Goal: Information Seeking & Learning: Learn about a topic

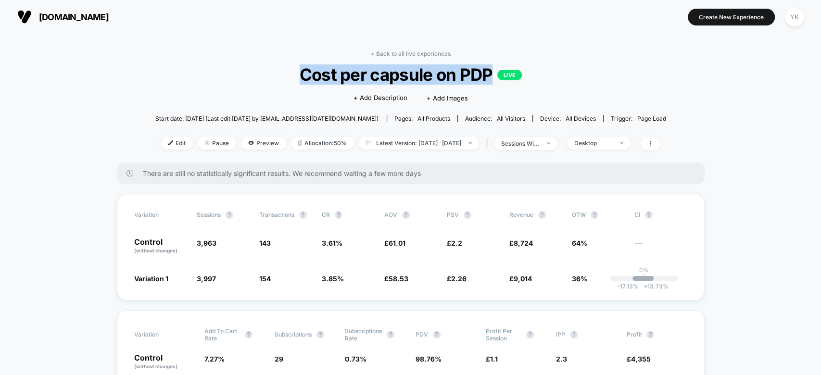
drag, startPoint x: 289, startPoint y: 69, endPoint x: 490, endPoint y: 77, distance: 201.3
click at [490, 77] on span "Cost per capsule on PDP LIVE" at bounding box center [410, 74] width 459 height 20
copy span "Cost per capsule on PDP"
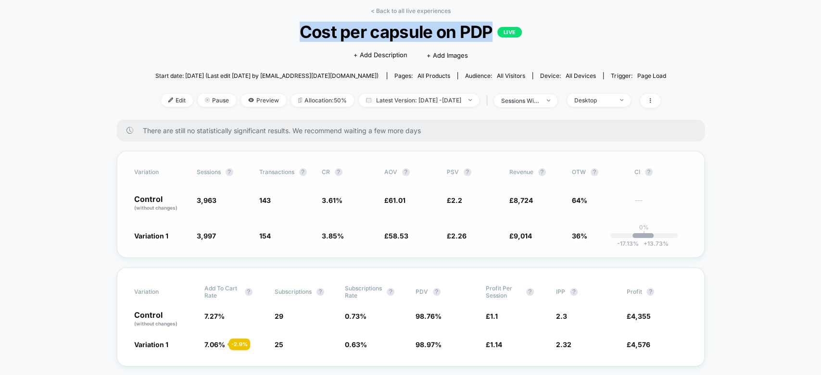
scroll to position [43, 0]
click at [437, 96] on span "Latest Version: Sep 12, 2025 - Oct 7, 2025" at bounding box center [419, 99] width 120 height 13
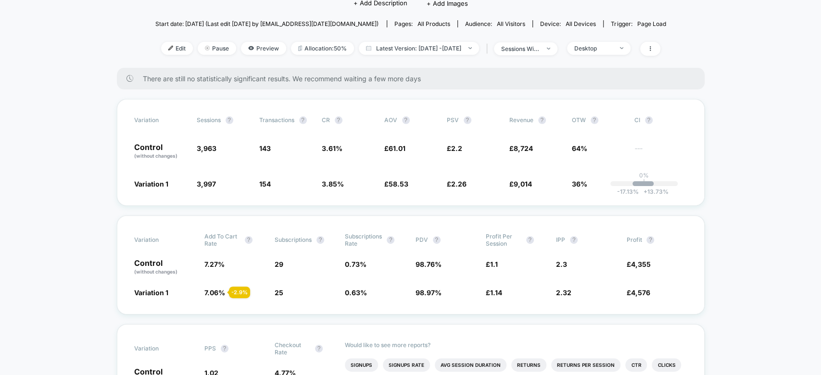
scroll to position [99, 0]
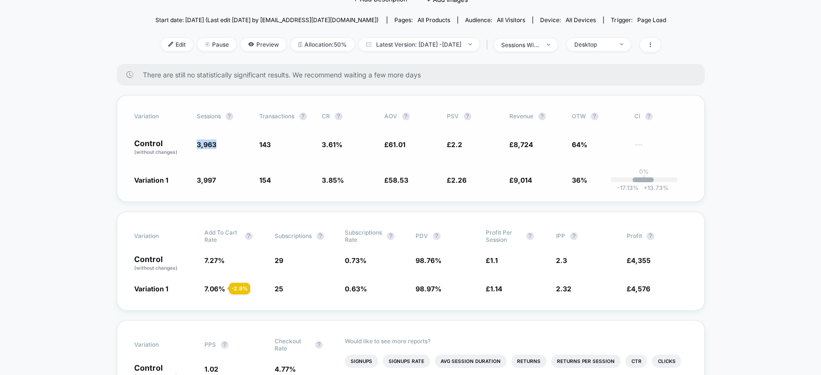
drag, startPoint x: 222, startPoint y: 144, endPoint x: 196, endPoint y: 144, distance: 26.5
click at [196, 144] on div "Control (without changes) 3,963 143 3.61 % £ 61.01 £ 2.2 £ 8,724 64% ---" at bounding box center [410, 148] width 553 height 16
copy span "3,963"
drag, startPoint x: 198, startPoint y: 180, endPoint x: 215, endPoint y: 179, distance: 17.3
click at [215, 179] on span "3,997" at bounding box center [206, 180] width 19 height 8
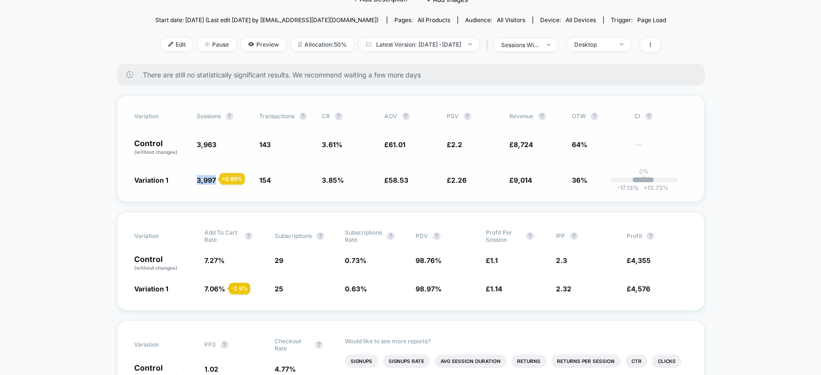
copy span "3,997"
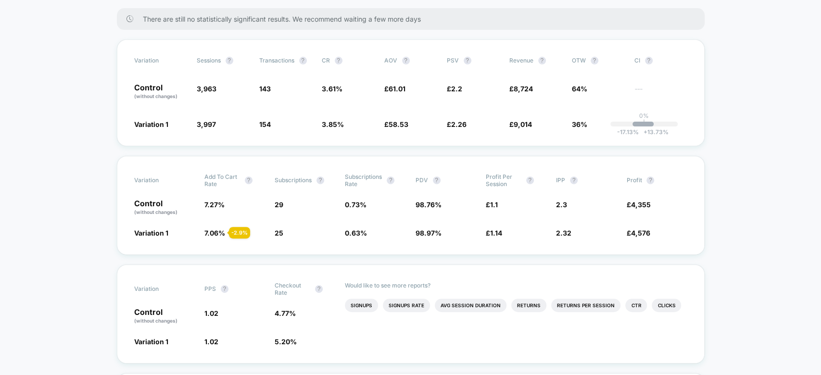
scroll to position [155, 0]
click at [284, 89] on span "143" at bounding box center [285, 91] width 53 height 16
drag, startPoint x: 235, startPoint y: 199, endPoint x: 201, endPoint y: 200, distance: 33.7
click at [201, 200] on div "Control (without changes) 7.27 % 29 0.73 % 98.76 % £ 1.1 2.3 £ 4,355" at bounding box center [410, 207] width 553 height 16
copy span "7.27 %"
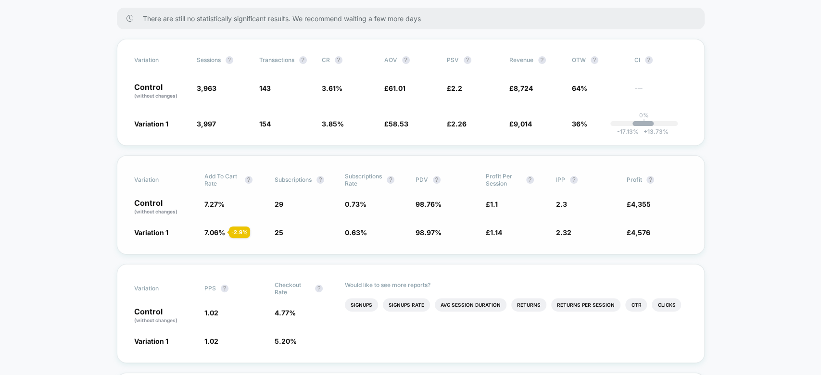
click at [215, 230] on span "7.06 %" at bounding box center [214, 233] width 21 height 8
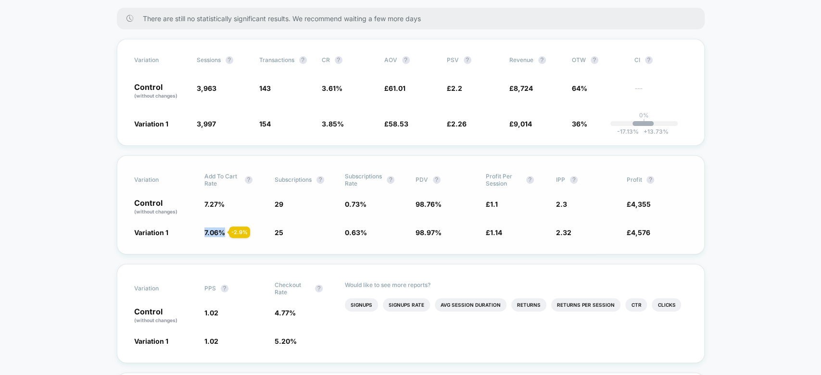
copy span "7.06 %"
click at [326, 85] on span "3.61 %" at bounding box center [332, 88] width 21 height 8
copy span "3.61 %"
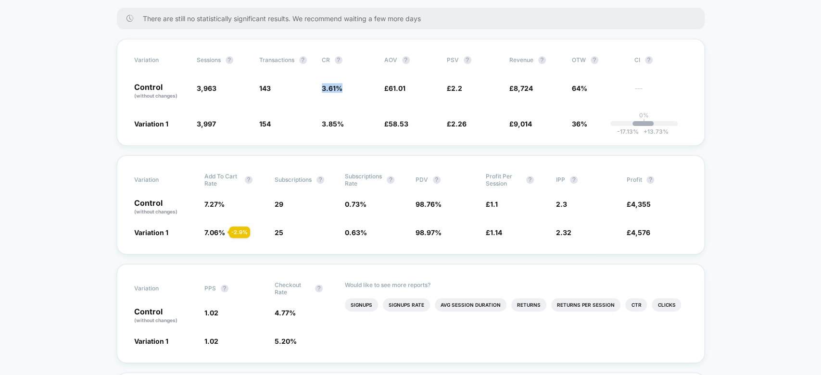
scroll to position [0, 0]
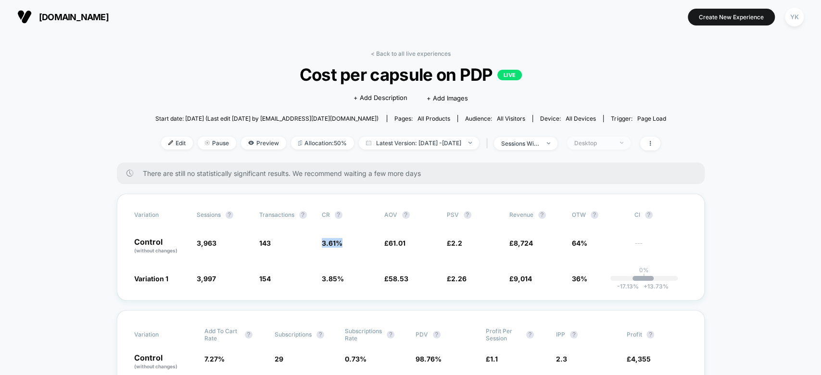
click at [606, 146] on span "Desktop" at bounding box center [599, 143] width 64 height 13
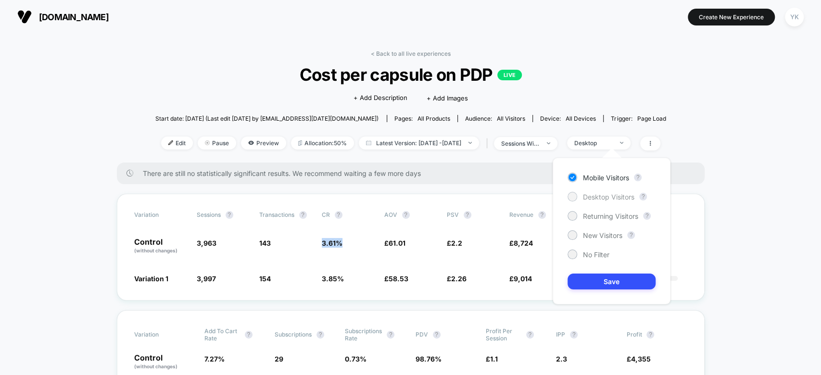
click at [579, 199] on div "Desktop Visitors" at bounding box center [601, 197] width 67 height 10
click at [603, 289] on button "Save" at bounding box center [612, 282] width 88 height 16
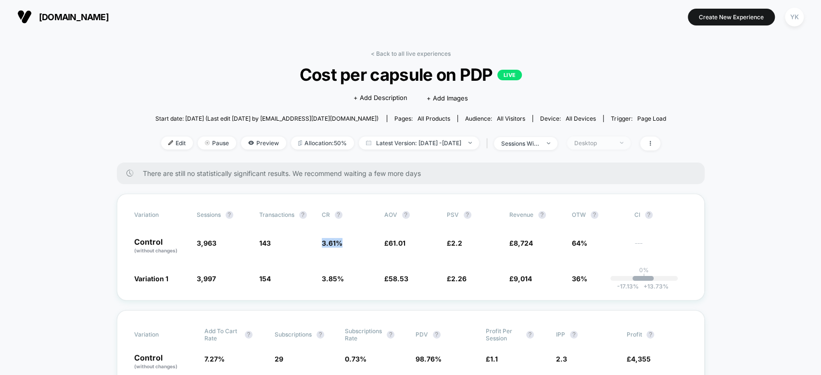
click at [612, 140] on div "Desktop" at bounding box center [593, 143] width 38 height 7
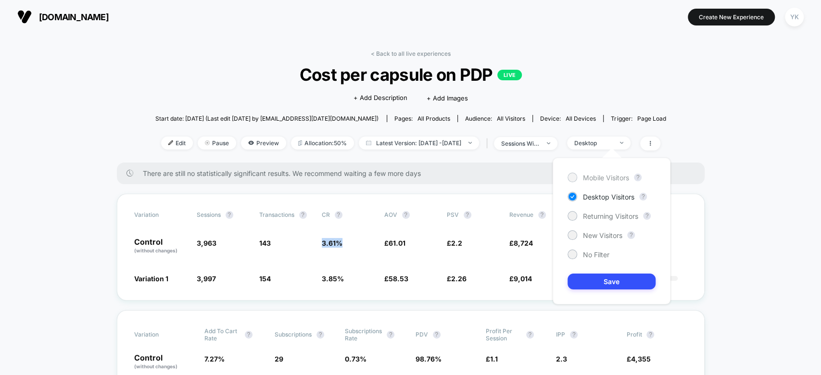
click at [604, 175] on span "Mobile Visitors" at bounding box center [606, 178] width 46 height 8
click at [608, 279] on button "Save" at bounding box center [612, 282] width 88 height 16
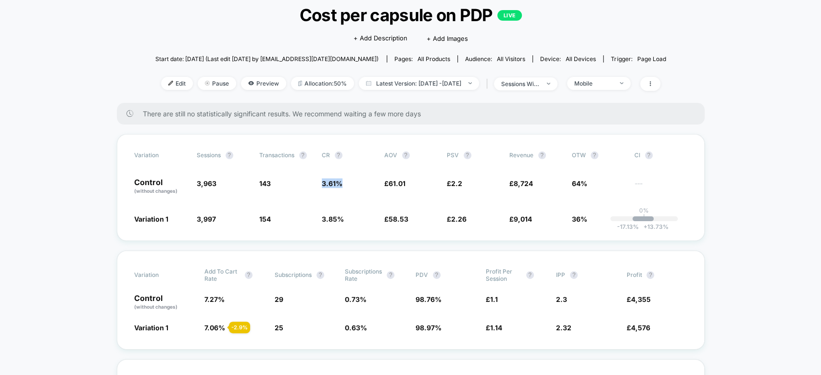
scroll to position [60, 0]
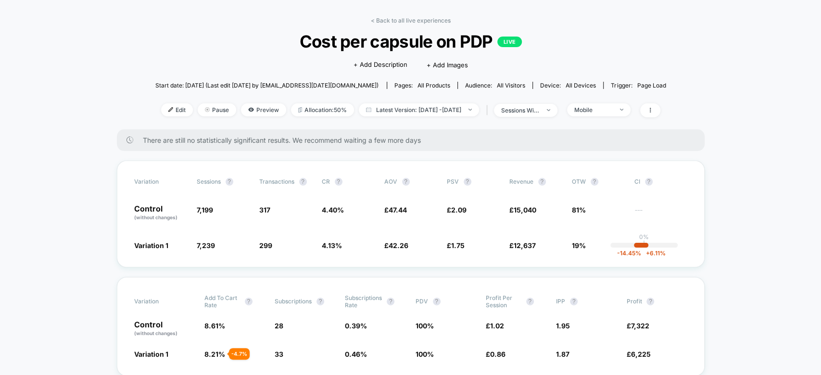
scroll to position [35, 0]
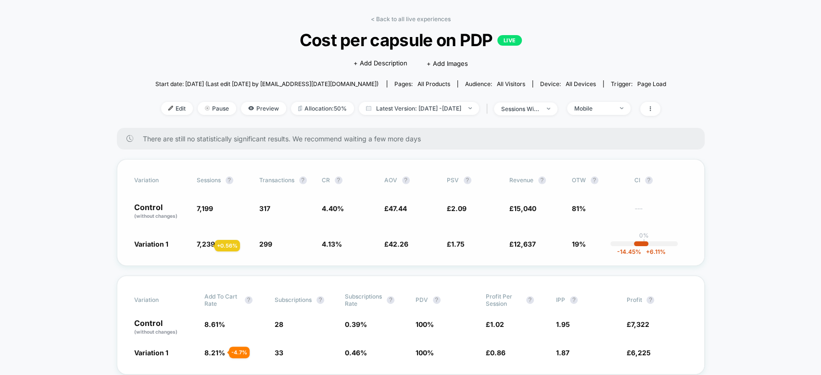
click at [203, 246] on span "7,239" at bounding box center [206, 244] width 18 height 8
copy span "7,239"
click at [203, 210] on span "7,199" at bounding box center [205, 208] width 16 height 8
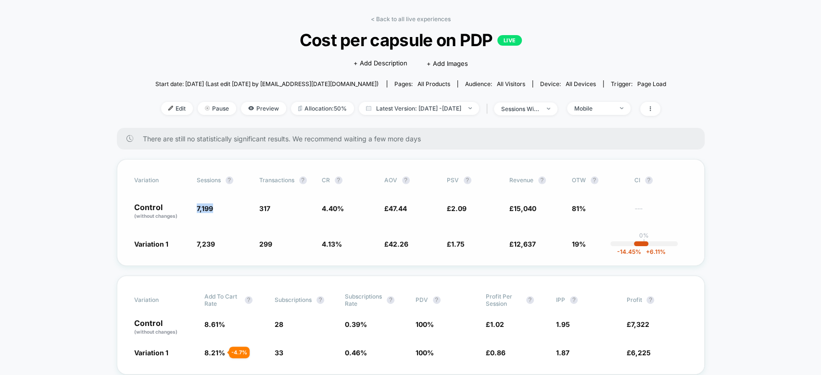
click at [203, 210] on span "7,199" at bounding box center [205, 208] width 16 height 8
copy span "7,199"
click at [366, 324] on span "0.39 %" at bounding box center [356, 324] width 22 height 8
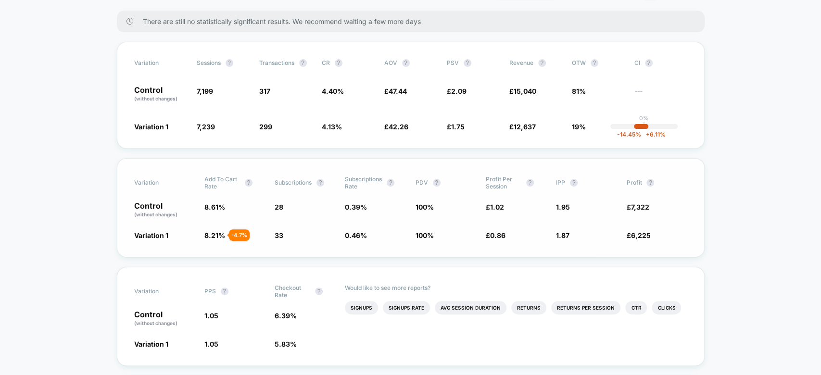
scroll to position [153, 0]
click at [525, 125] on span "12,637" at bounding box center [525, 126] width 22 height 8
copy span "12,637"
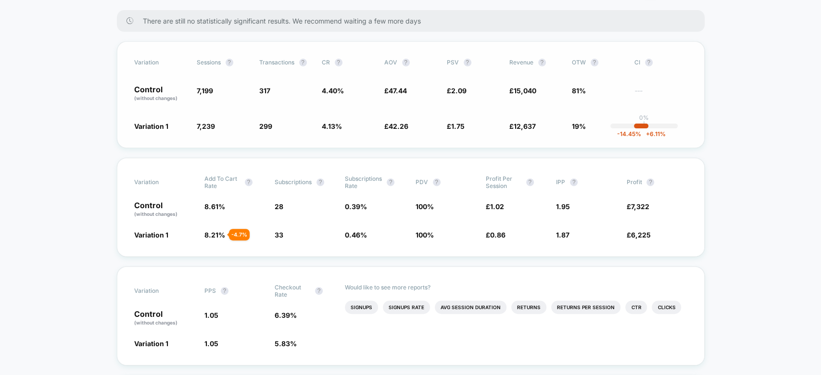
click at [525, 91] on span "15,040" at bounding box center [525, 91] width 23 height 8
copy span "£ 15,040"
click at [520, 87] on span "15,040" at bounding box center [525, 91] width 23 height 8
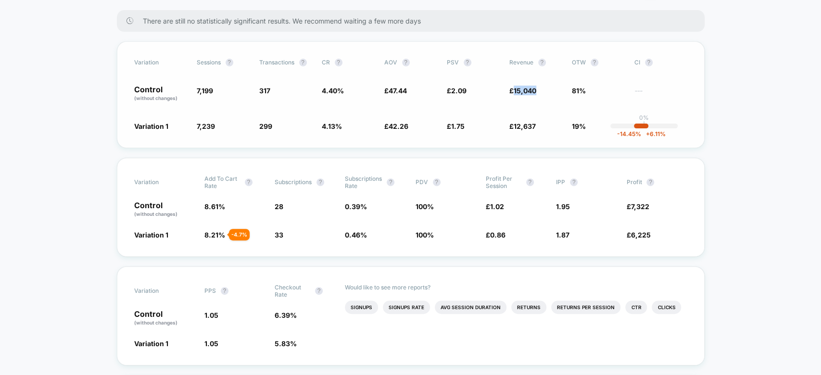
click at [520, 87] on span "15,040" at bounding box center [525, 91] width 23 height 8
copy span "£ 15,040"
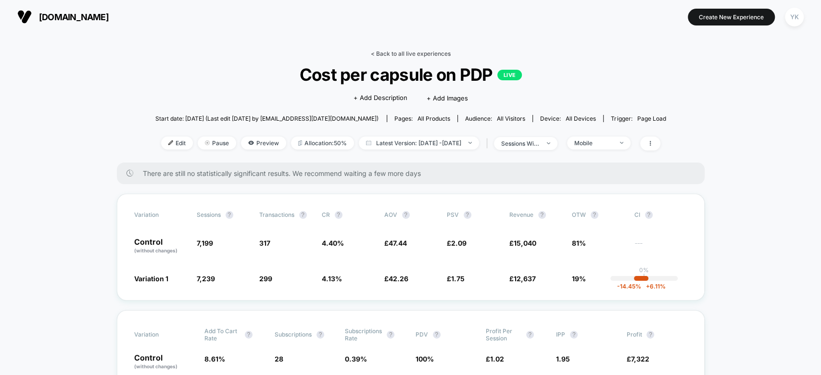
click at [379, 56] on link "< Back to all live experiences" at bounding box center [411, 53] width 80 height 7
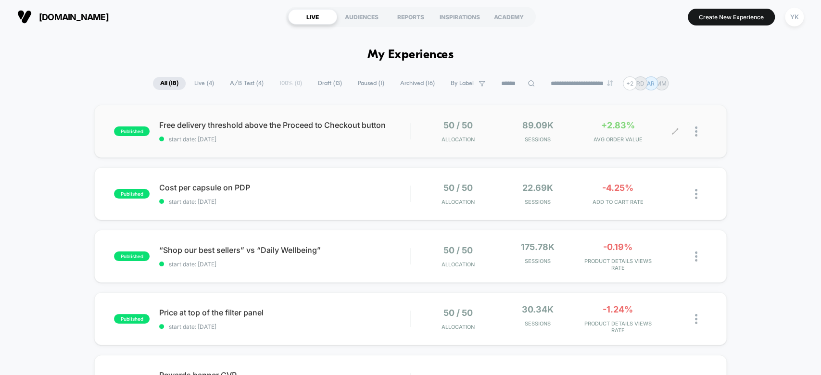
click at [522, 132] on div "89.09k Sessions" at bounding box center [537, 131] width 75 height 23
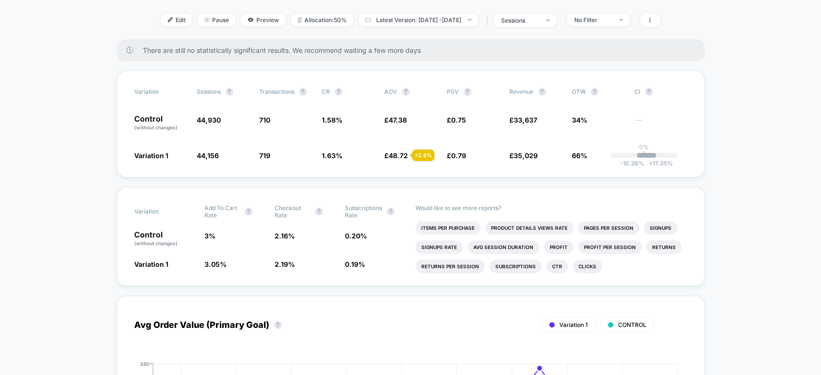
scroll to position [109, 0]
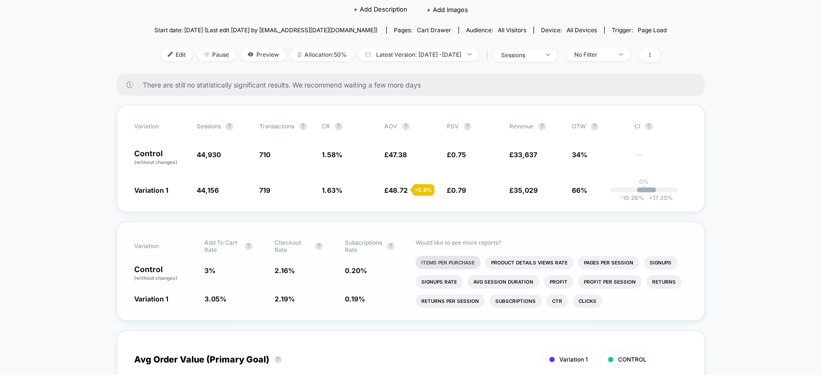
click at [454, 262] on li "Items Per Purchase" at bounding box center [448, 262] width 65 height 13
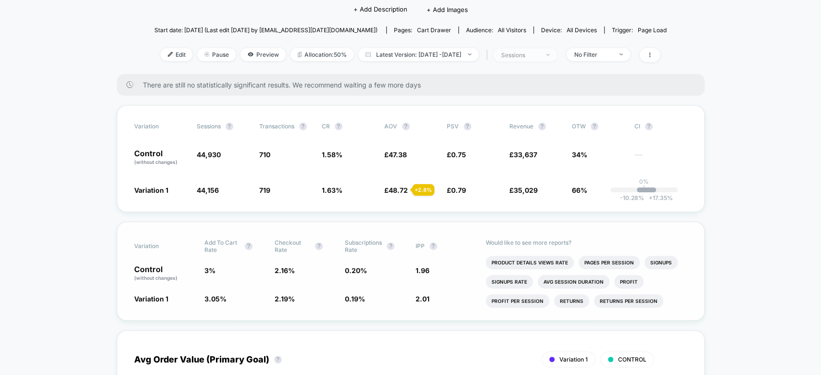
drag, startPoint x: 532, startPoint y: 45, endPoint x: 535, endPoint y: 51, distance: 7.1
click at [535, 51] on div "< Back to all live experiences Free delivery threshold above the Proceed to Che…" at bounding box center [410, 7] width 515 height 133
click at [535, 51] on div "sessions" at bounding box center [520, 54] width 38 height 7
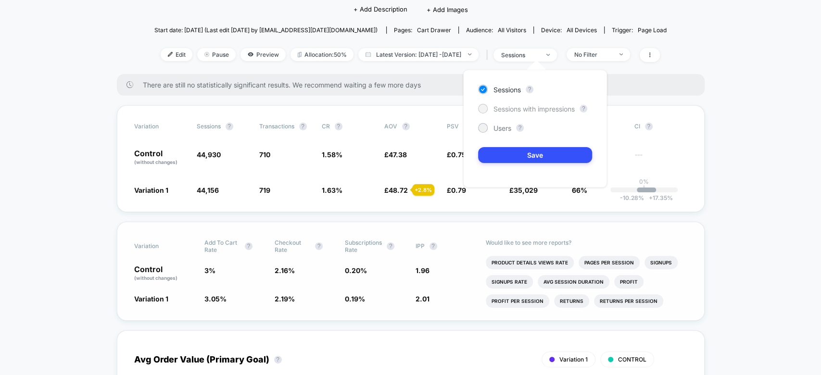
click at [551, 108] on span "Sessions with impressions" at bounding box center [534, 109] width 81 height 8
click at [554, 153] on button "Save" at bounding box center [535, 155] width 114 height 16
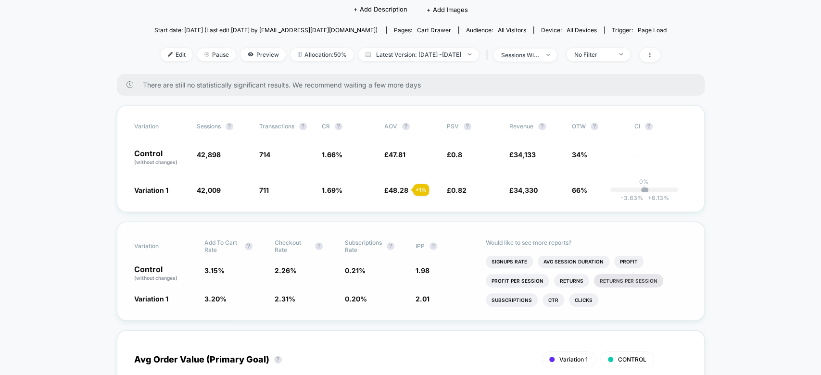
scroll to position [25, 0]
click at [514, 275] on li "Profit Per Session" at bounding box center [518, 277] width 64 height 13
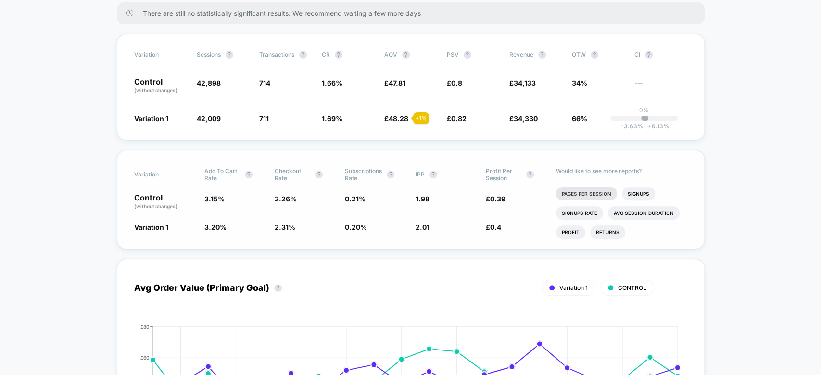
scroll to position [0, 0]
click at [635, 225] on li "Avg Session Duration" at bounding box center [644, 229] width 72 height 13
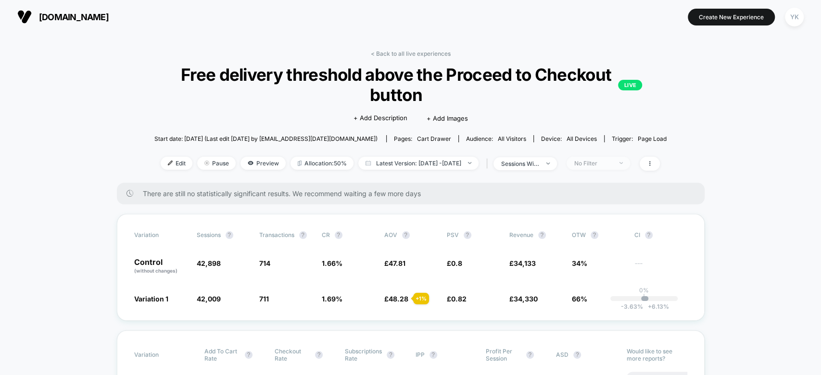
click at [599, 163] on div "No Filter" at bounding box center [593, 163] width 38 height 7
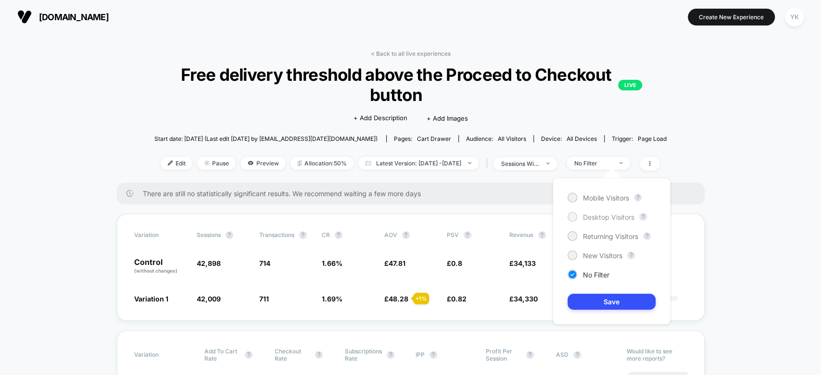
click at [600, 215] on span "Desktop Visitors" at bounding box center [608, 217] width 51 height 8
click at [610, 303] on button "Save" at bounding box center [612, 302] width 88 height 16
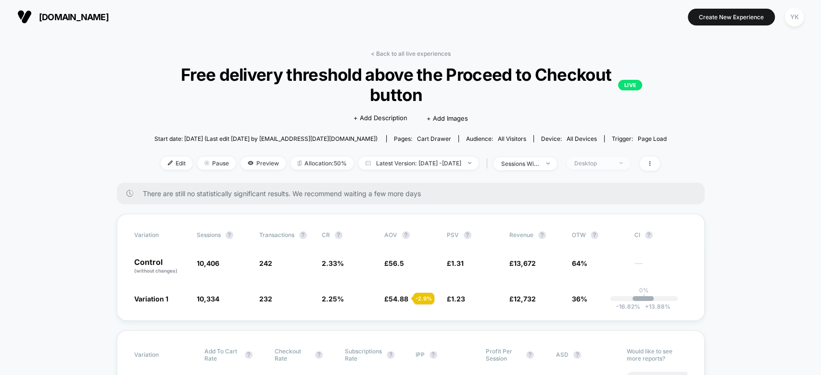
click at [598, 167] on span "Desktop" at bounding box center [599, 163] width 64 height 13
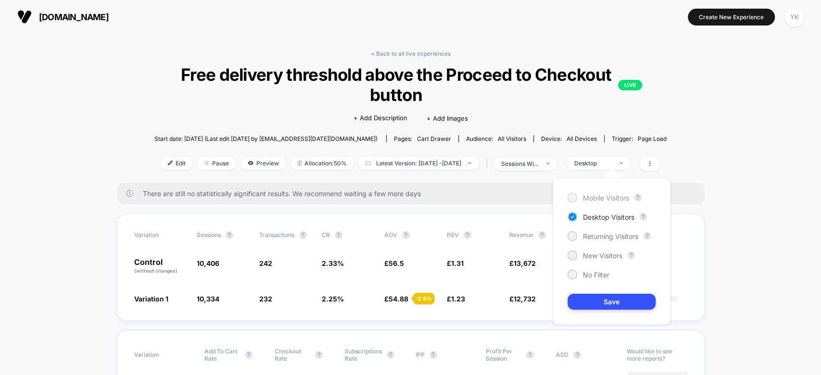
click at [599, 198] on span "Mobile Visitors" at bounding box center [606, 198] width 46 height 8
click at [609, 305] on button "Save" at bounding box center [612, 302] width 88 height 16
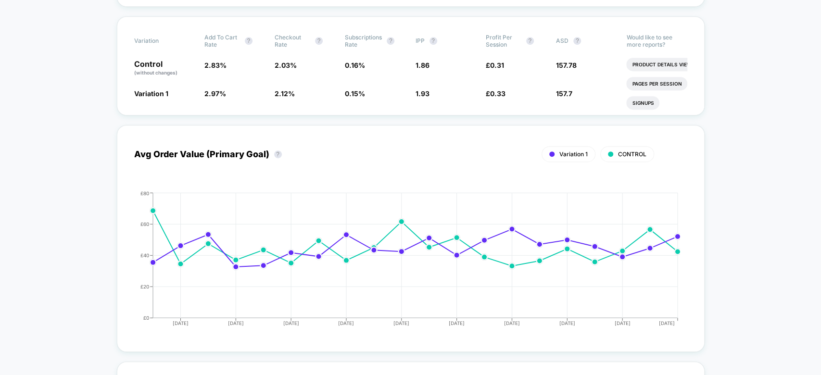
scroll to position [329, 0]
